Goal: Task Accomplishment & Management: Manage account settings

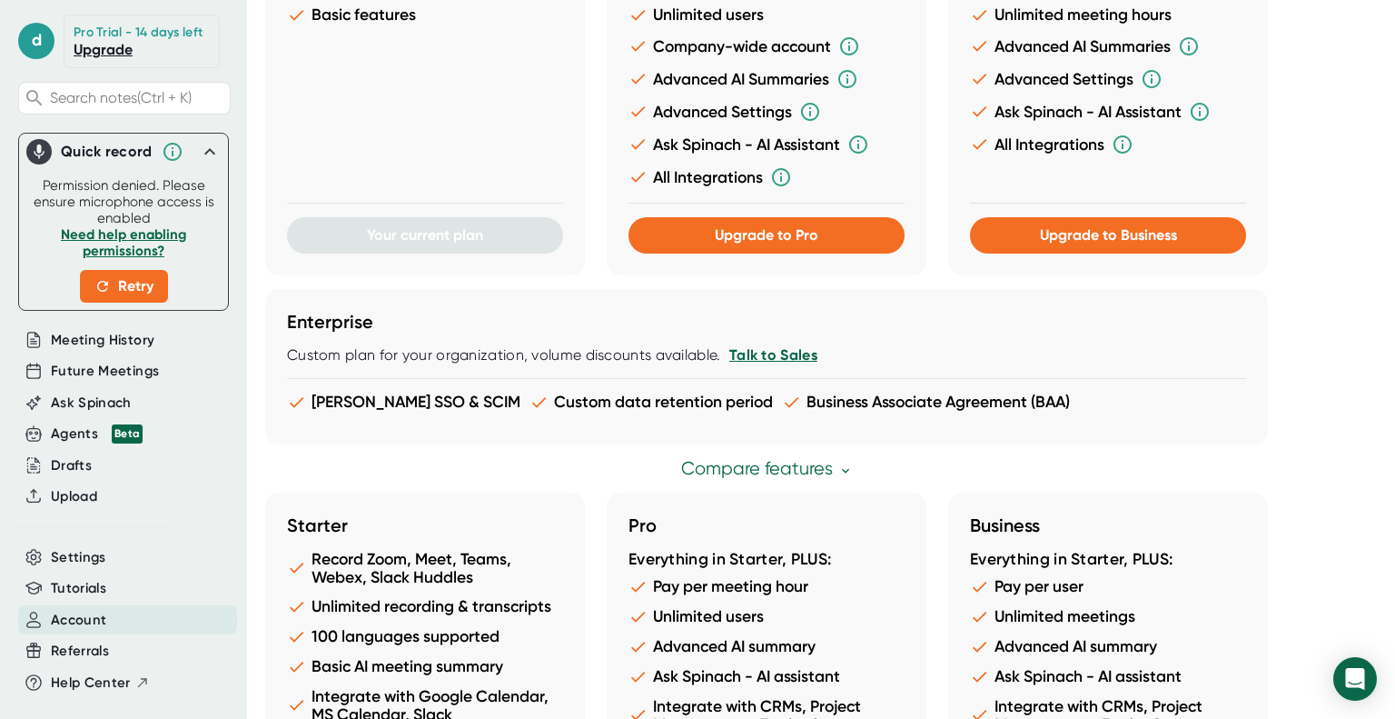
scroll to position [978, 0]
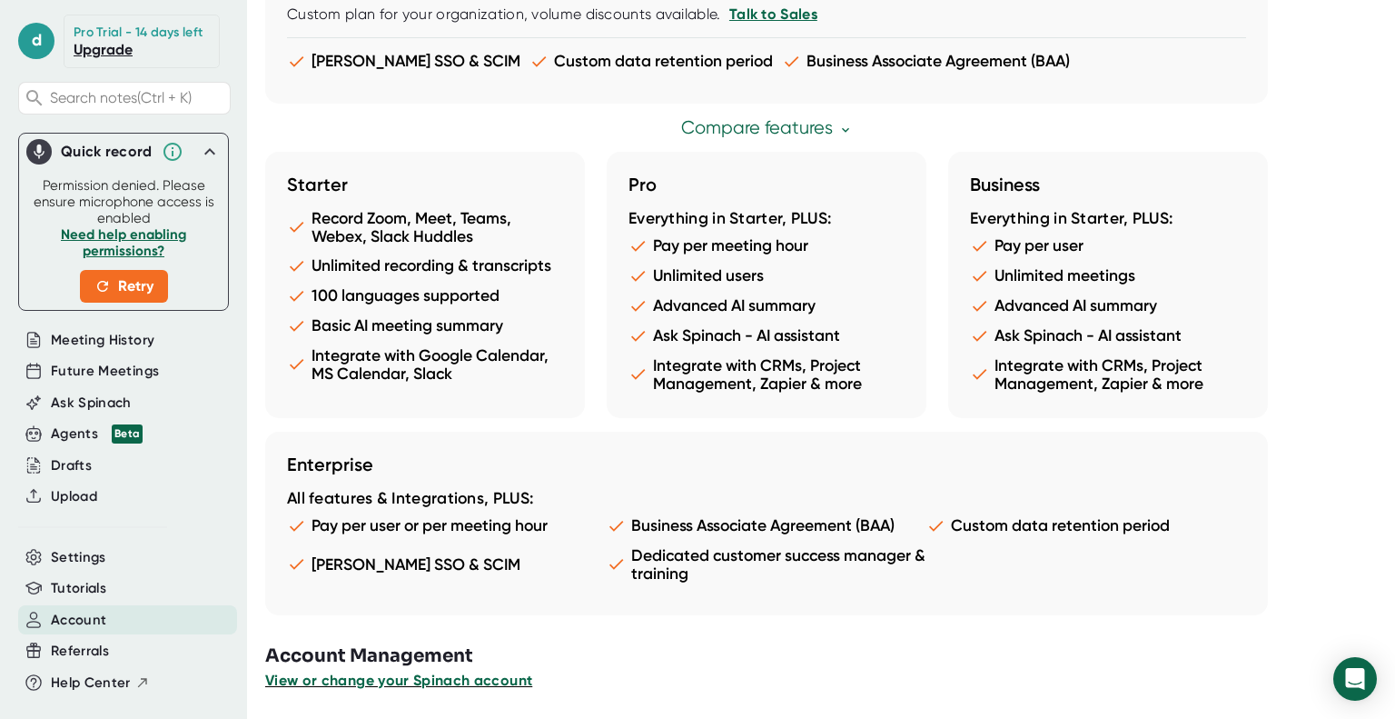
click at [486, 684] on span "View or change your Spinach account" at bounding box center [398, 679] width 267 height 17
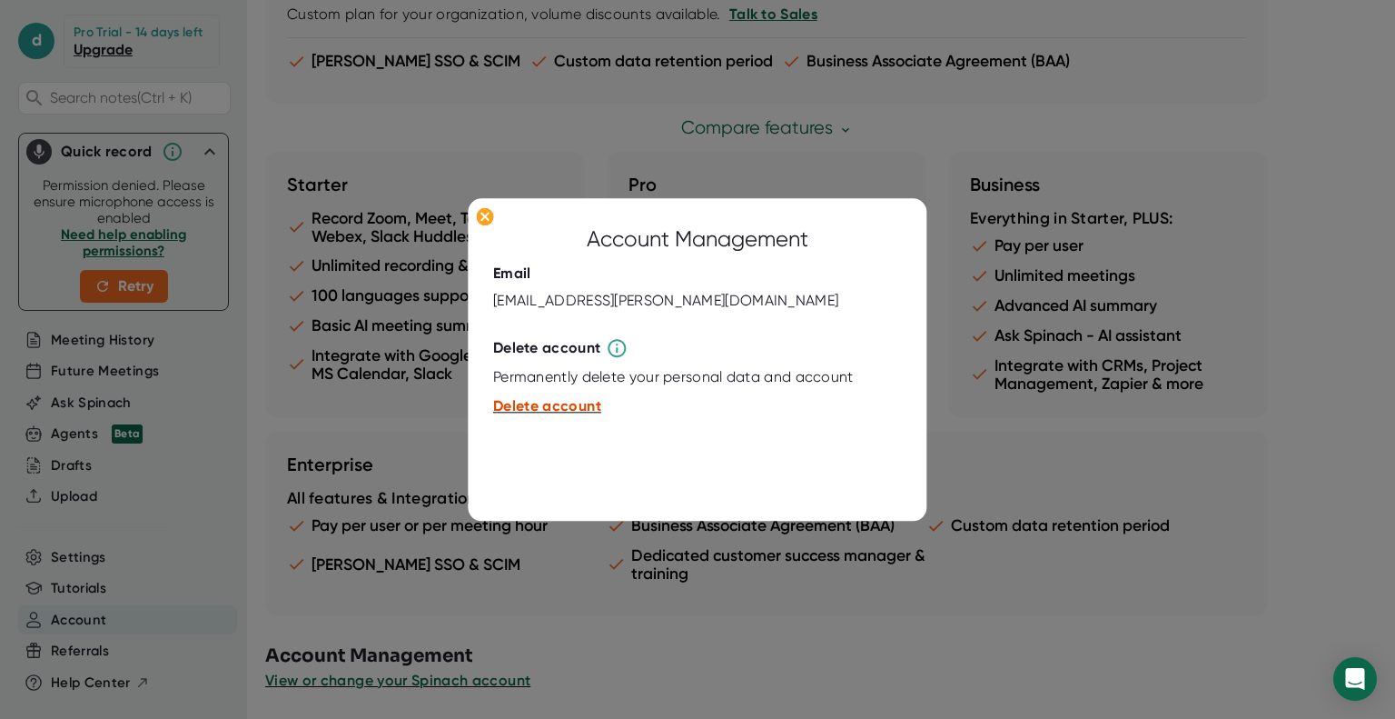
click at [570, 406] on span "Delete account" at bounding box center [547, 406] width 108 height 17
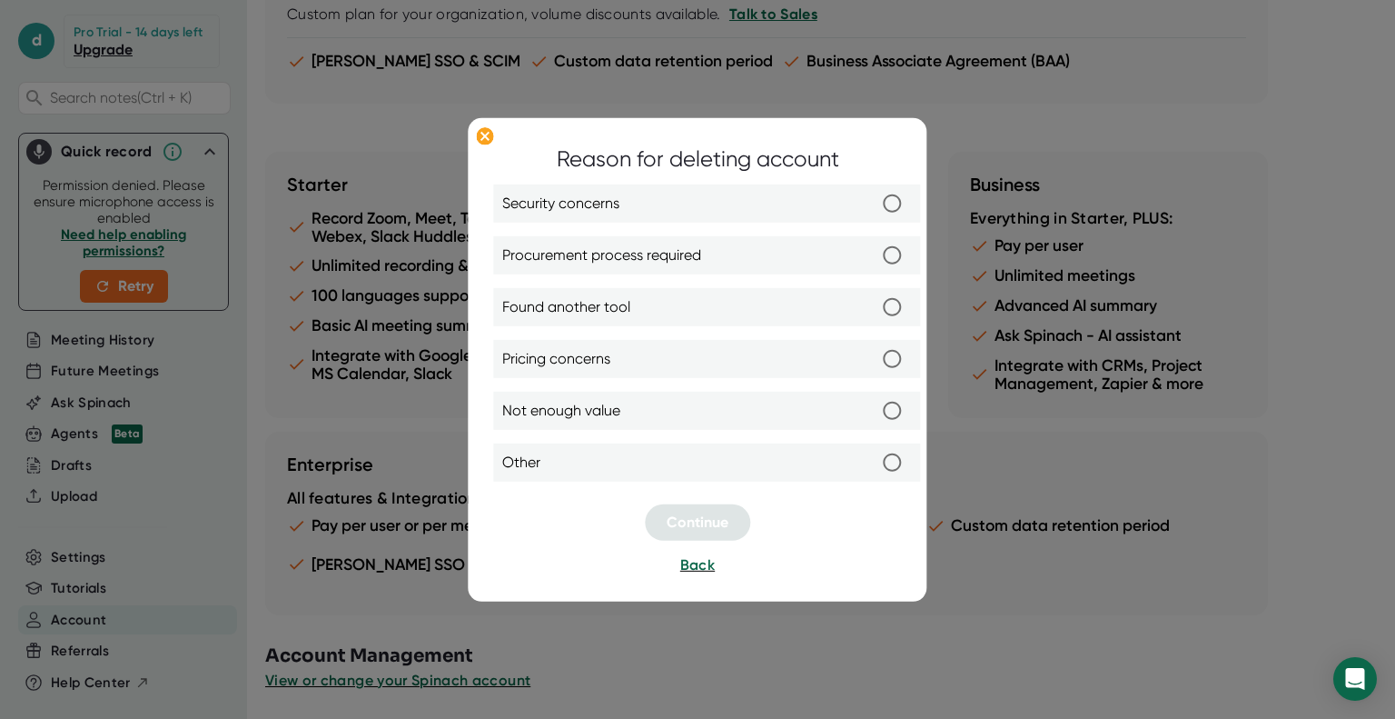
click at [669, 477] on label "Other" at bounding box center [706, 462] width 409 height 38
click at [873, 477] on input "Other" at bounding box center [892, 462] width 38 height 38
radio input "true"
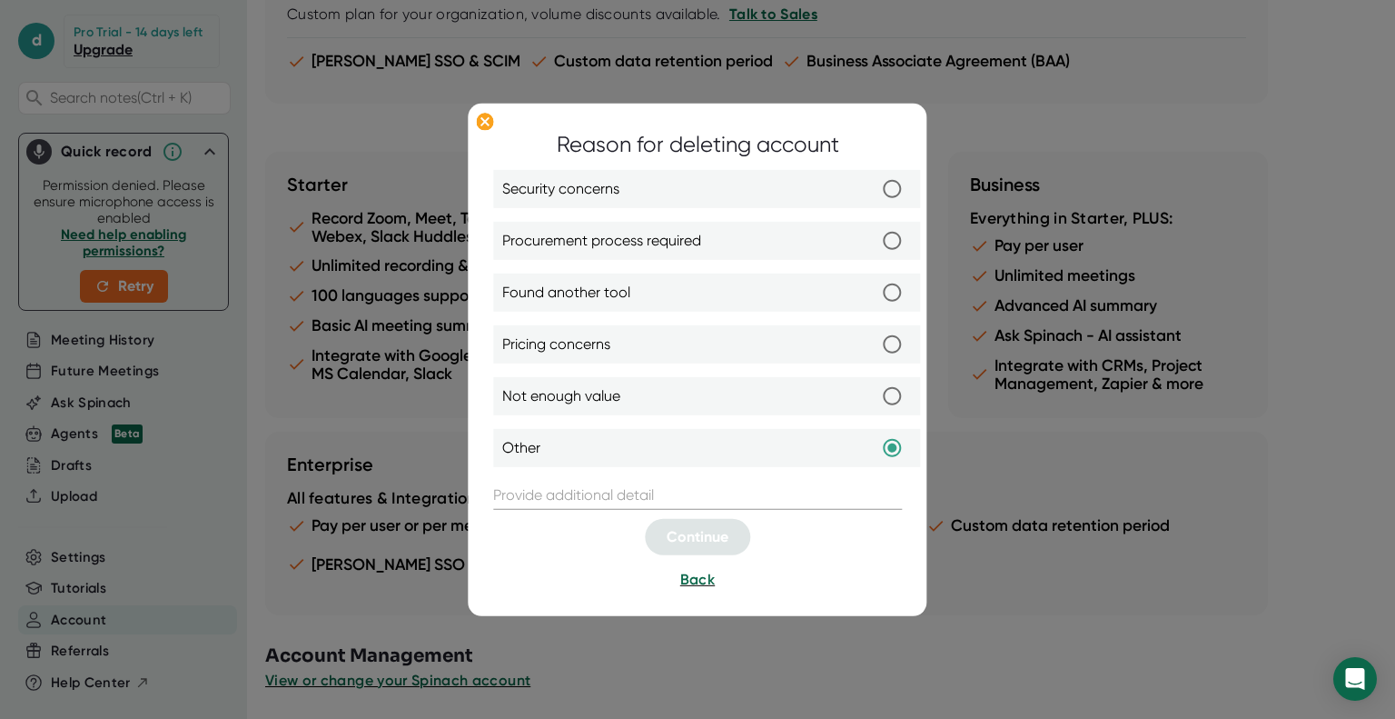
click at [769, 497] on input "text" at bounding box center [697, 495] width 409 height 29
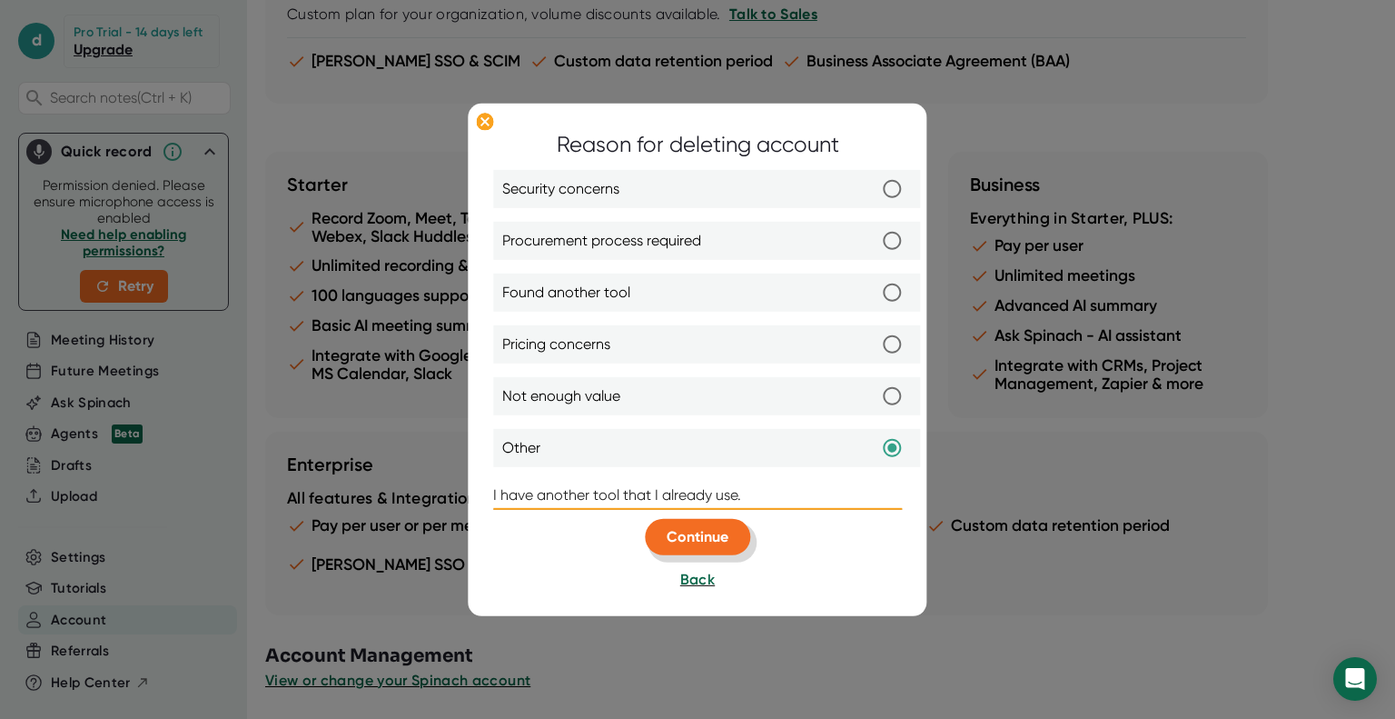
type input "I have another tool that I already use."
click at [716, 542] on span "Continue" at bounding box center [698, 536] width 62 height 17
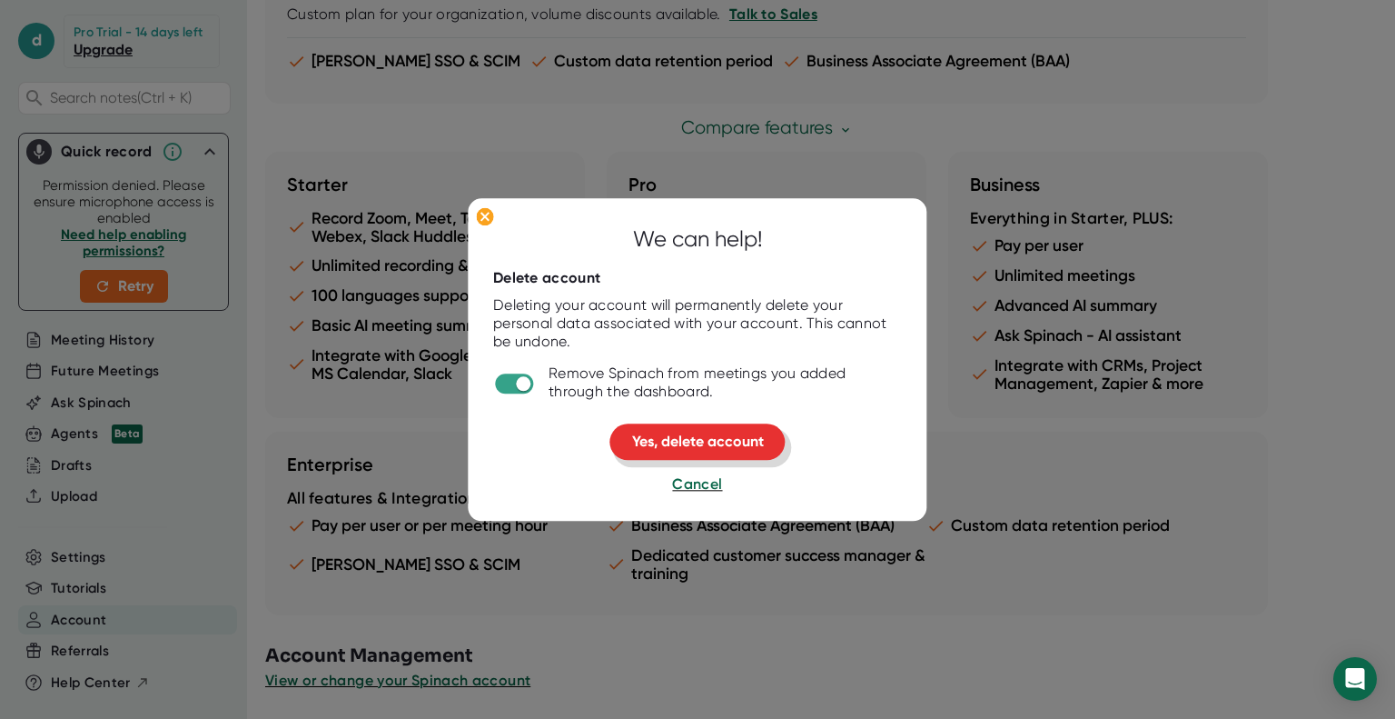
click at [752, 450] on span "Yes, delete account" at bounding box center [698, 441] width 132 height 17
